Goal: Use online tool/utility: Utilize a website feature to perform a specific function

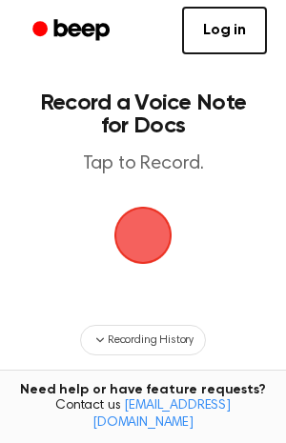
scroll to position [3, 0]
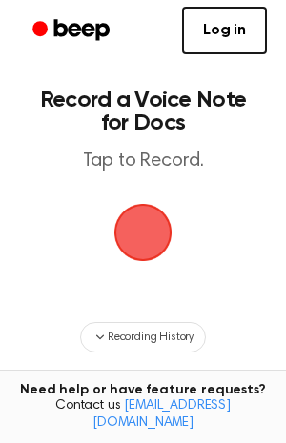
click at [152, 235] on span "button" at bounding box center [143, 233] width 58 height 58
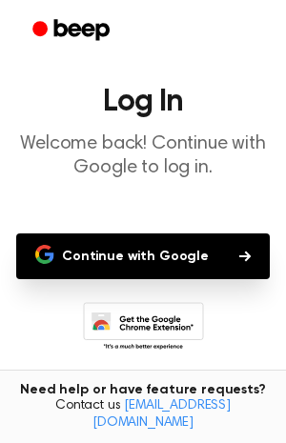
scroll to position [38, 0]
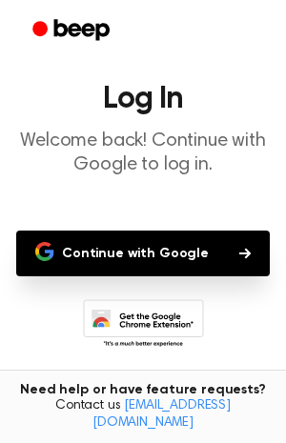
click at [131, 252] on button "Continue with Google" at bounding box center [142, 254] width 253 height 46
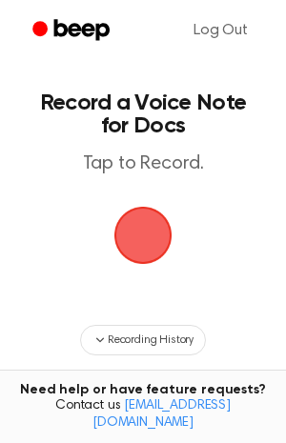
click at [139, 230] on span "button" at bounding box center [143, 236] width 58 height 58
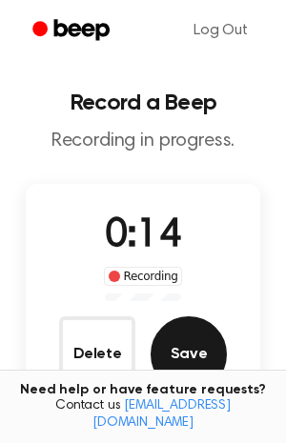
click at [177, 358] on button "Save" at bounding box center [189, 354] width 76 height 76
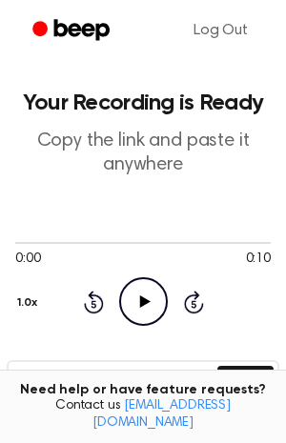
click at [148, 306] on icon "Play Audio" at bounding box center [143, 301] width 49 height 49
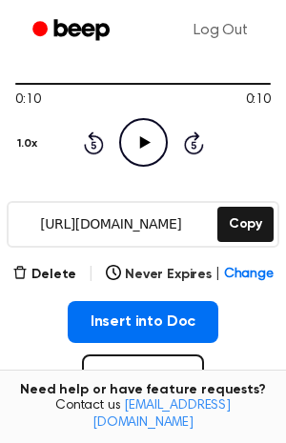
scroll to position [162, 0]
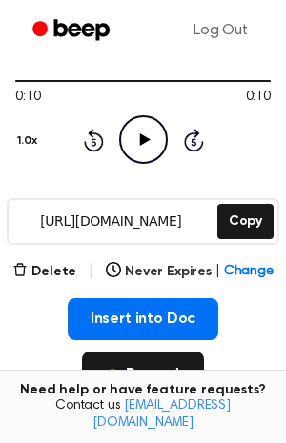
click at [145, 365] on button "Record" at bounding box center [142, 375] width 121 height 46
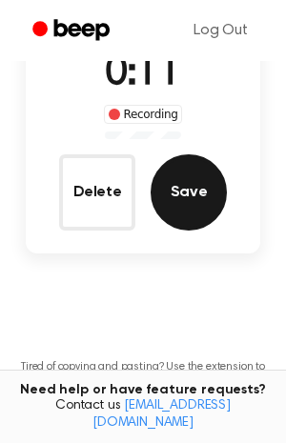
click at [196, 183] on button "Save" at bounding box center [189, 192] width 76 height 76
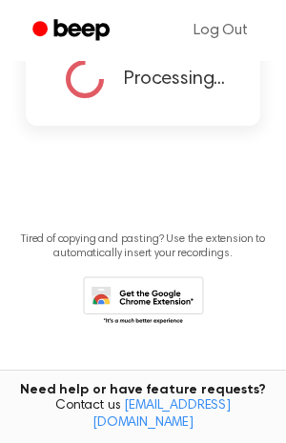
scroll to position [152, 0]
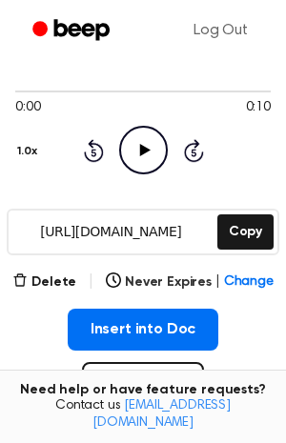
click at [146, 159] on icon "Play Audio" at bounding box center [143, 150] width 49 height 49
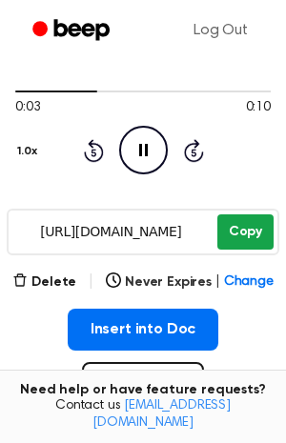
click at [245, 231] on button "Copy" at bounding box center [245, 231] width 56 height 35
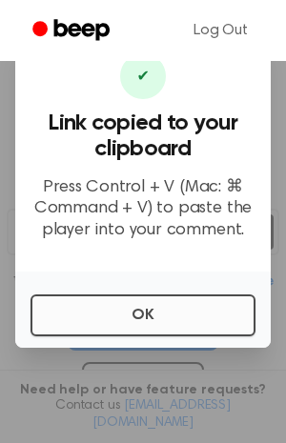
click at [129, 324] on button "OK" at bounding box center [142, 315] width 225 height 42
